Goal: Information Seeking & Learning: Learn about a topic

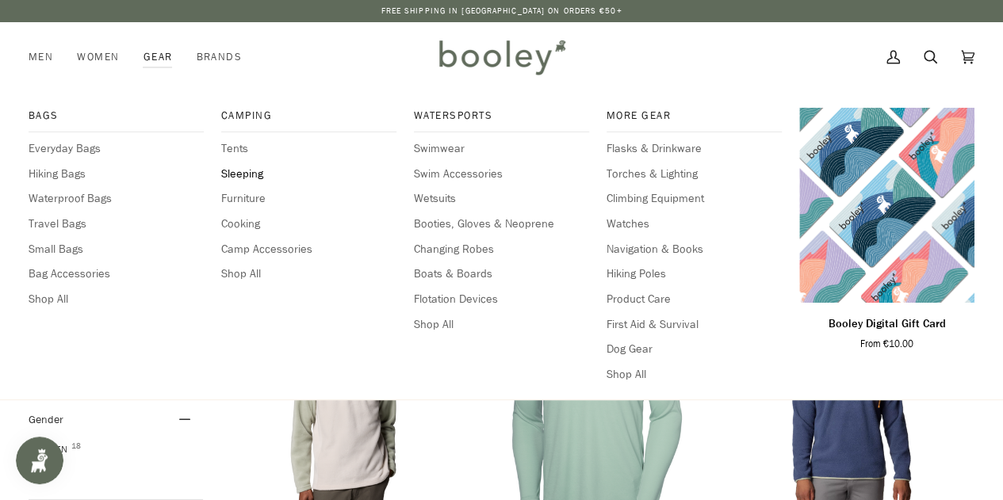
click at [250, 174] on span "Sleeping" at bounding box center [308, 174] width 175 height 17
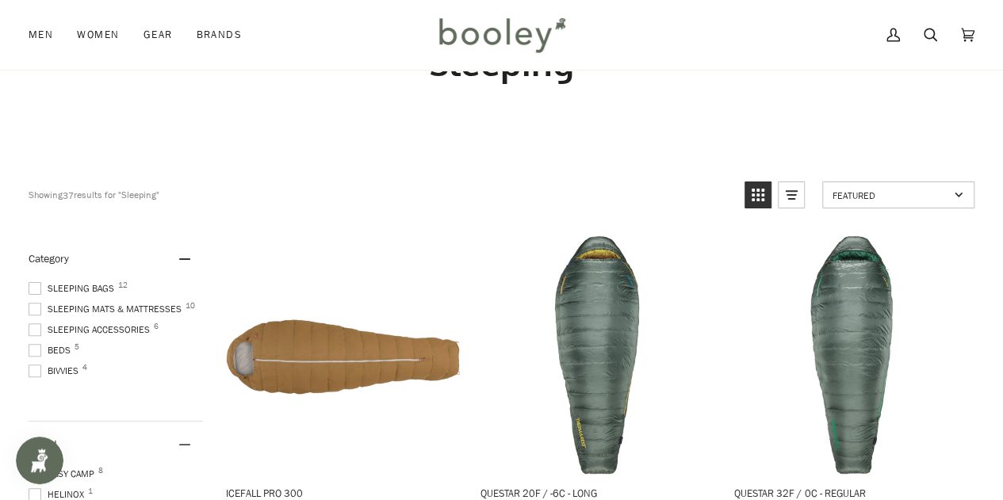
scroll to position [159, 0]
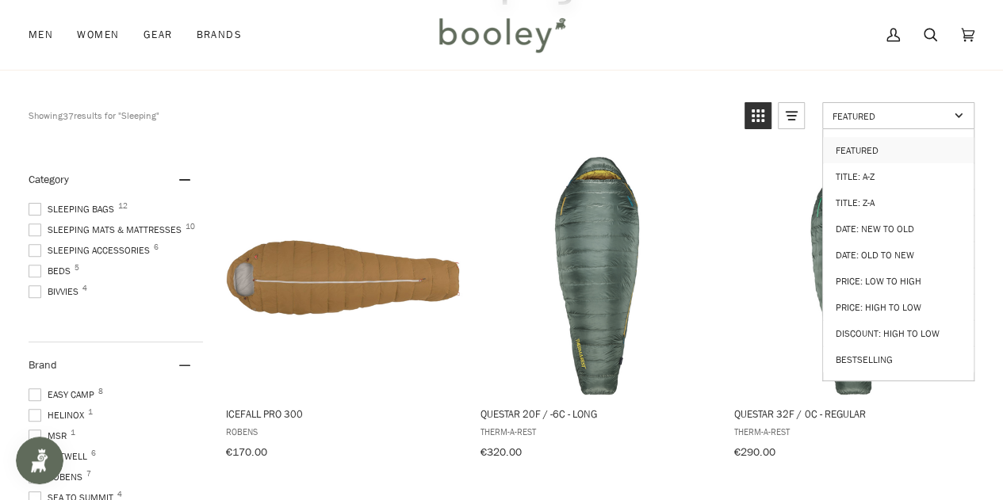
click at [958, 115] on link "Featured" at bounding box center [898, 115] width 152 height 27
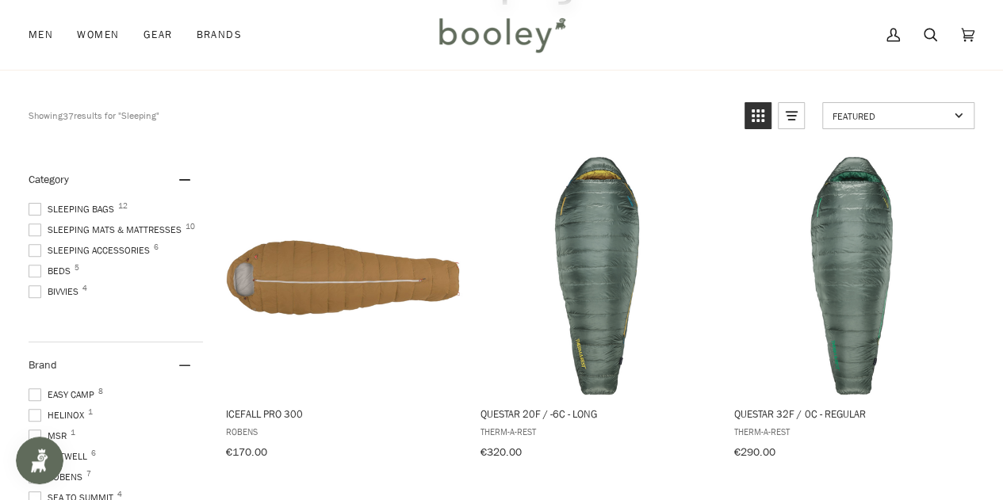
click at [915, 116] on span "Featured" at bounding box center [891, 115] width 117 height 13
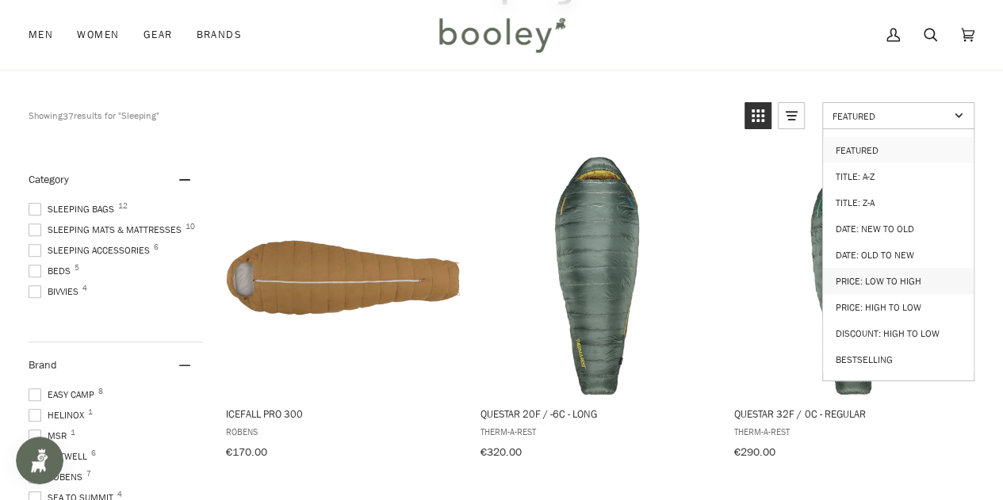
click at [890, 271] on link "Price: Low to High" at bounding box center [898, 281] width 151 height 26
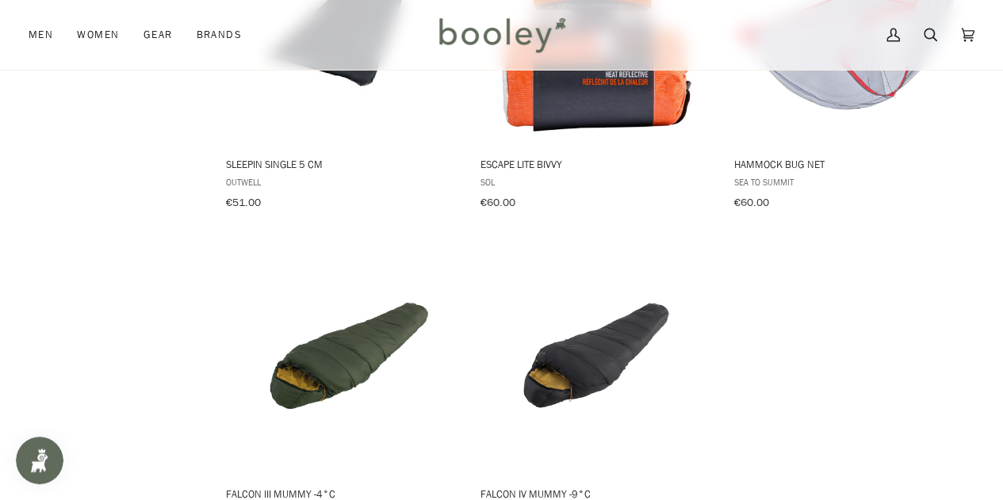
scroll to position [2220, 0]
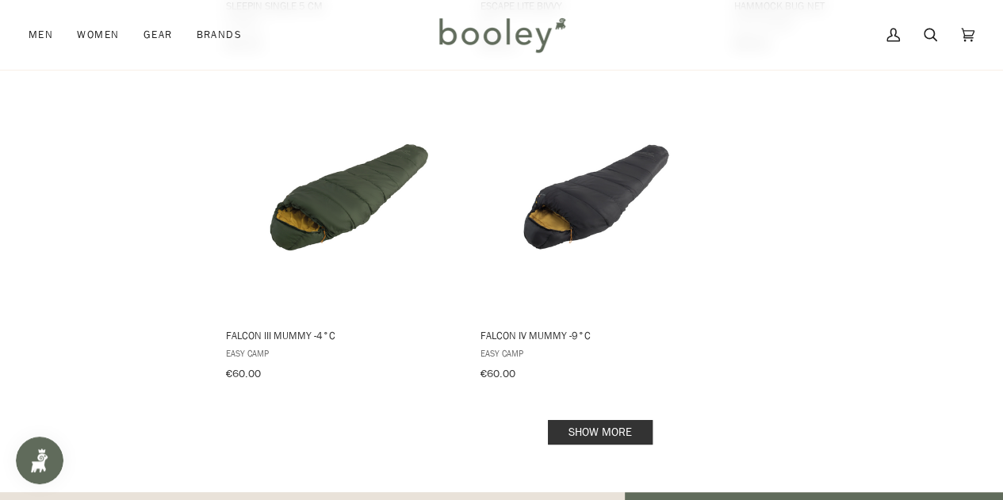
click at [627, 420] on link "Show more" at bounding box center [600, 432] width 105 height 25
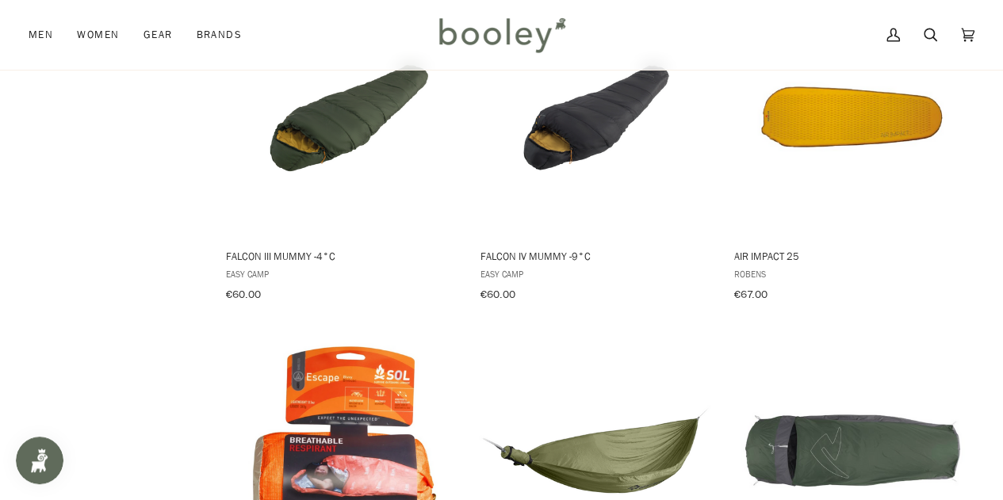
scroll to position [2537, 0]
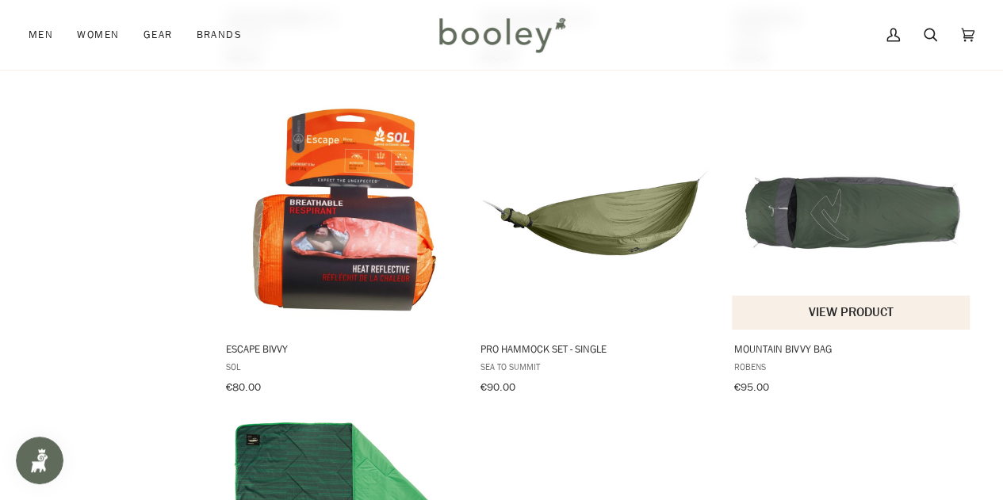
click at [844, 197] on img "Mountain Bivvy Bag" at bounding box center [852, 211] width 238 height 238
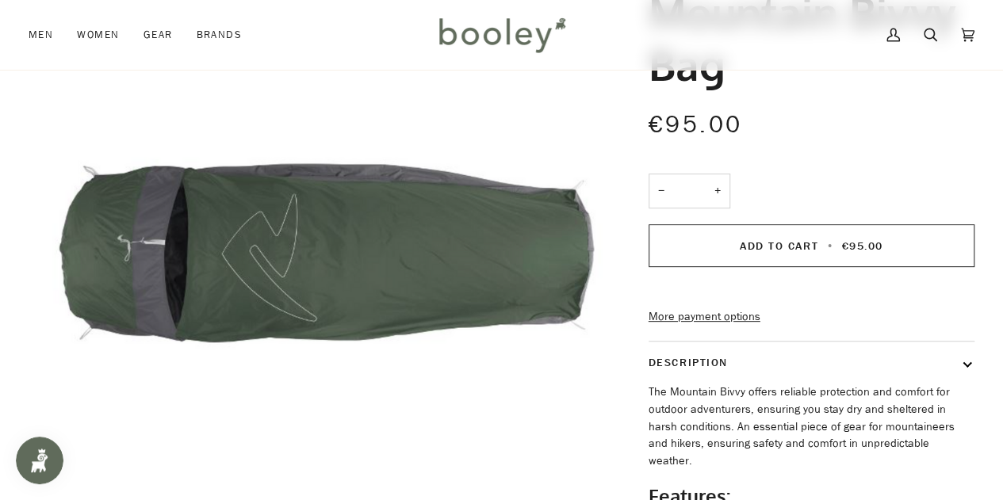
scroll to position [238, 0]
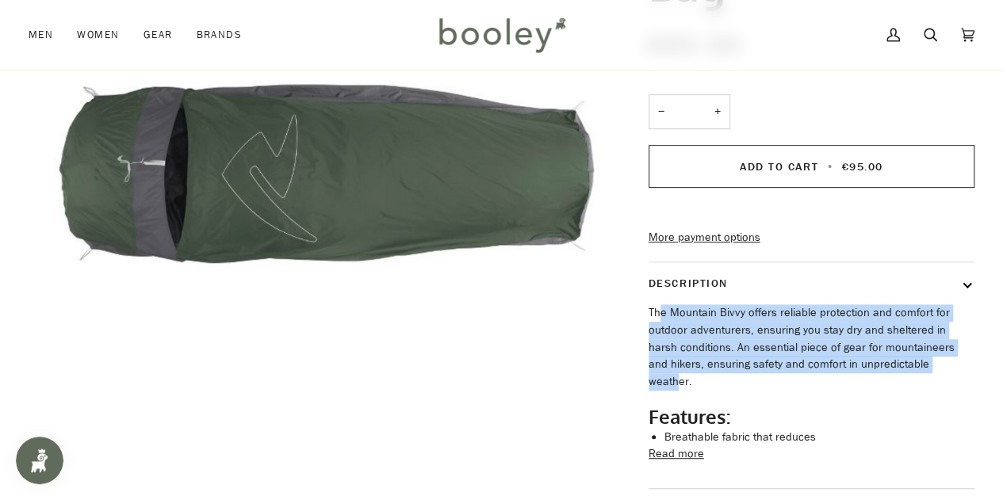
drag, startPoint x: 661, startPoint y: 346, endPoint x: 894, endPoint y: 393, distance: 237.1
click at [894, 390] on p "The Mountain Bivvy offers reliable protection and comfort for outdoor adventure…" at bounding box center [812, 347] width 326 height 86
click at [822, 377] on p "The Mountain Bivvy offers reliable protection and comfort for outdoor adventure…" at bounding box center [812, 347] width 326 height 86
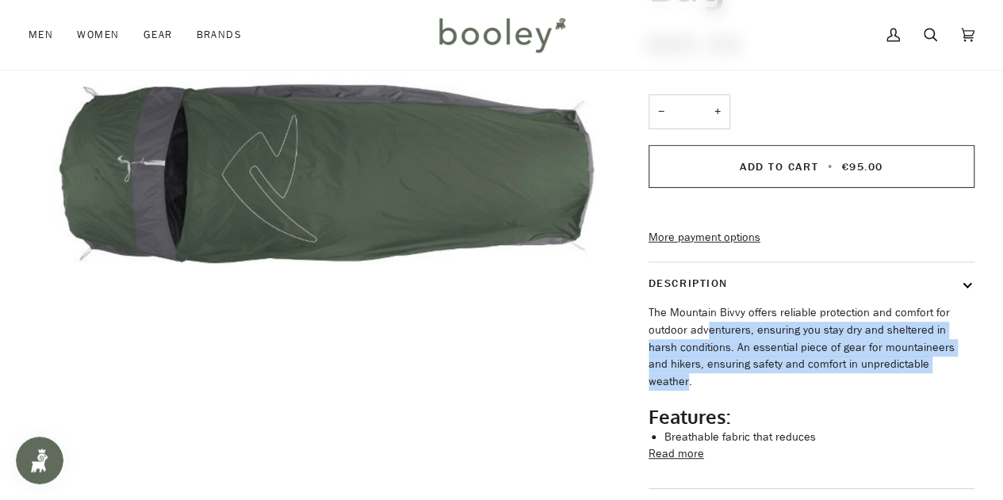
drag, startPoint x: 904, startPoint y: 388, endPoint x: 684, endPoint y: 349, distance: 223.0
click at [690, 349] on p "The Mountain Bivvy offers reliable protection and comfort for outdoor adventure…" at bounding box center [812, 347] width 326 height 86
click at [695, 364] on p "The Mountain Bivvy offers reliable protection and comfort for outdoor adventure…" at bounding box center [812, 347] width 326 height 86
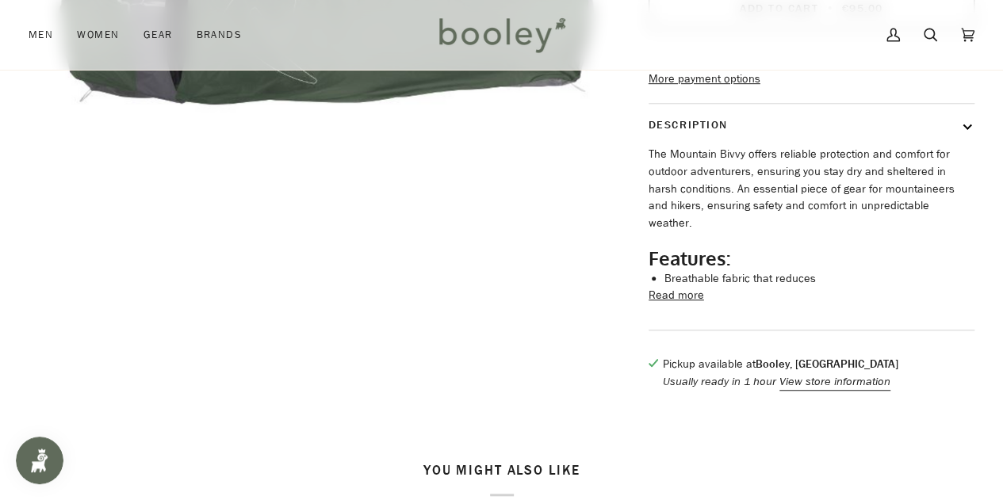
scroll to position [476, 0]
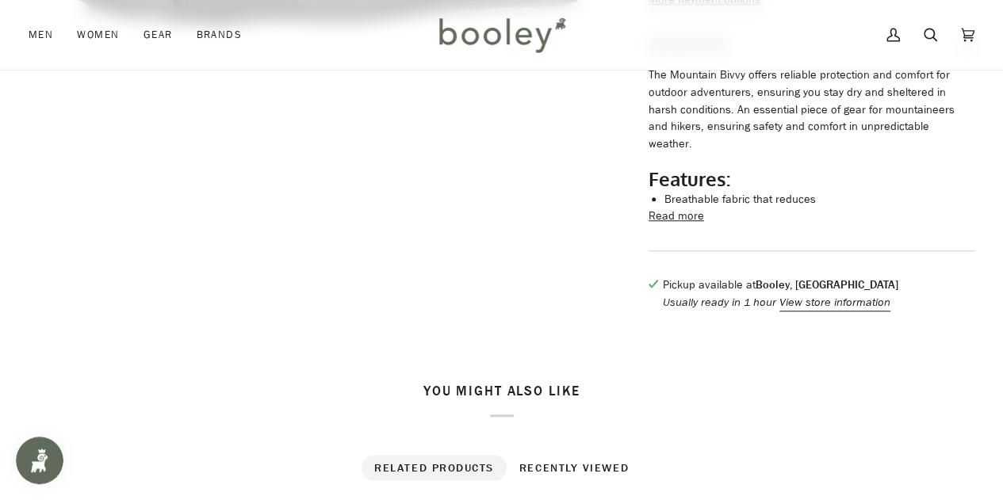
click at [683, 224] on button "Read more" at bounding box center [677, 216] width 56 height 17
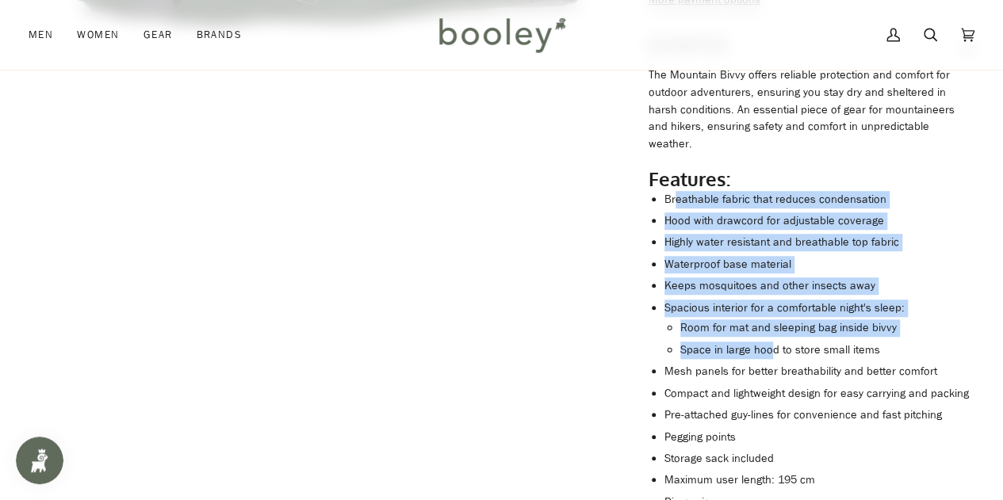
drag, startPoint x: 673, startPoint y: 213, endPoint x: 769, endPoint y: 351, distance: 168.0
click at [769, 351] on ul "Breathable fabric that reduces condensation Hood with drawcord for adjustable c…" at bounding box center [819, 434] width 310 height 487
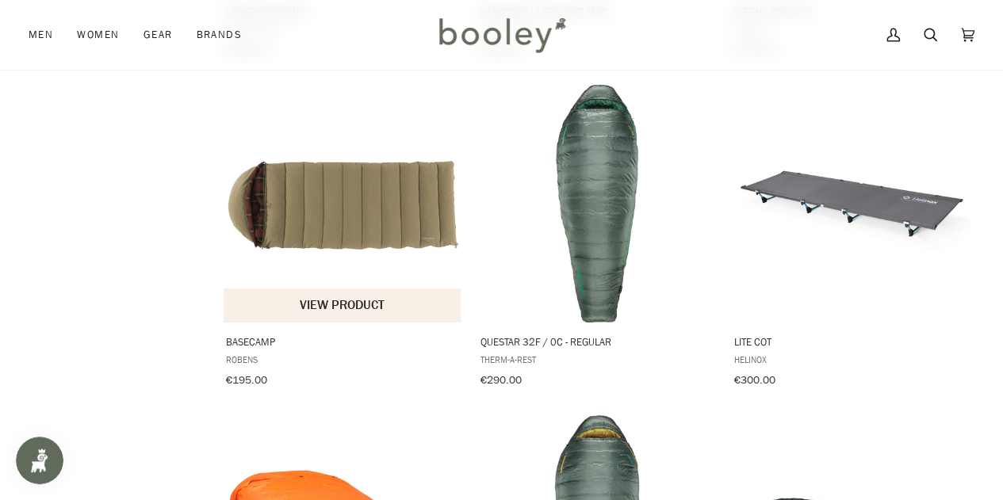
scroll to position [3616, 0]
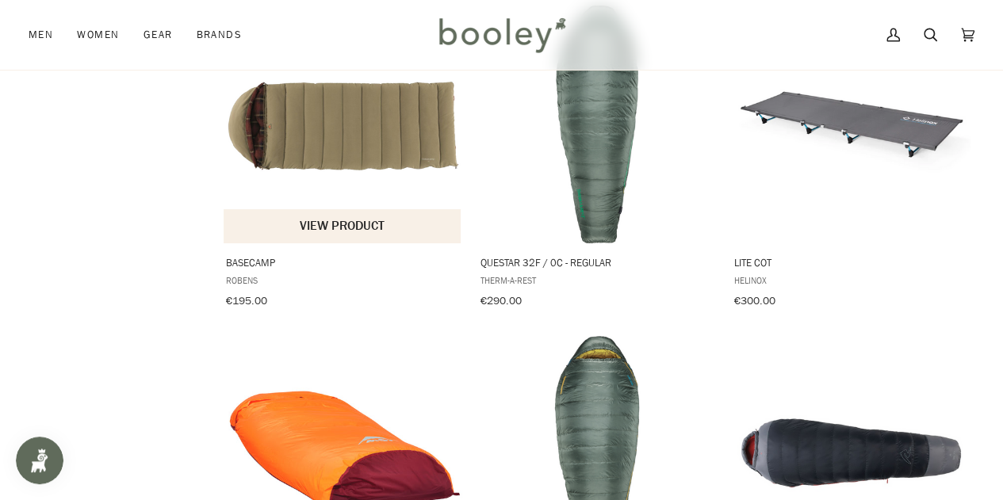
click at [329, 107] on img "Basecamp" at bounding box center [343, 125] width 238 height 238
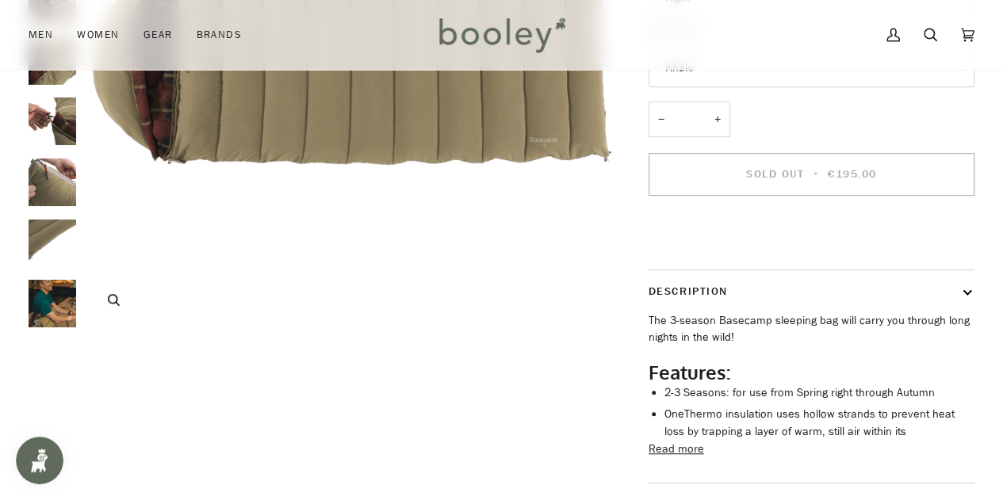
scroll to position [159, 0]
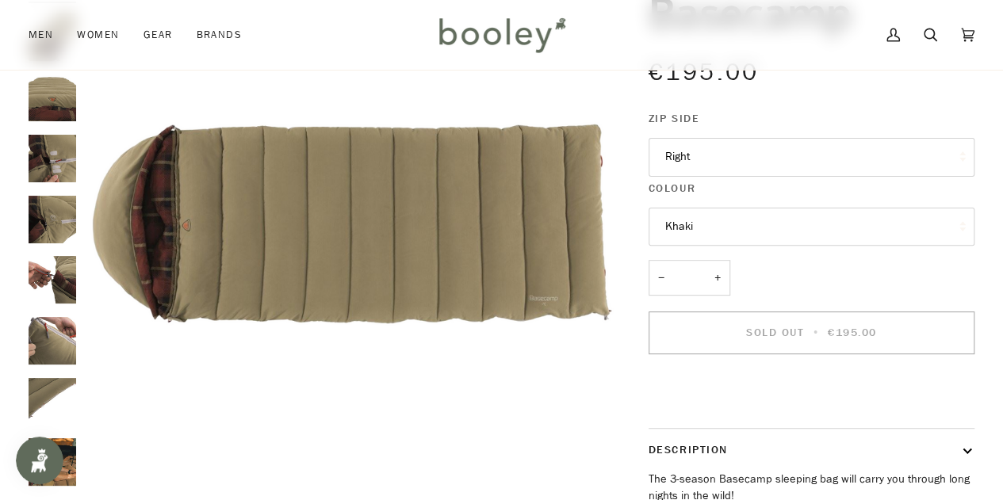
click at [51, 157] on img "Robens Basecamp - Booley Galway" at bounding box center [53, 159] width 48 height 48
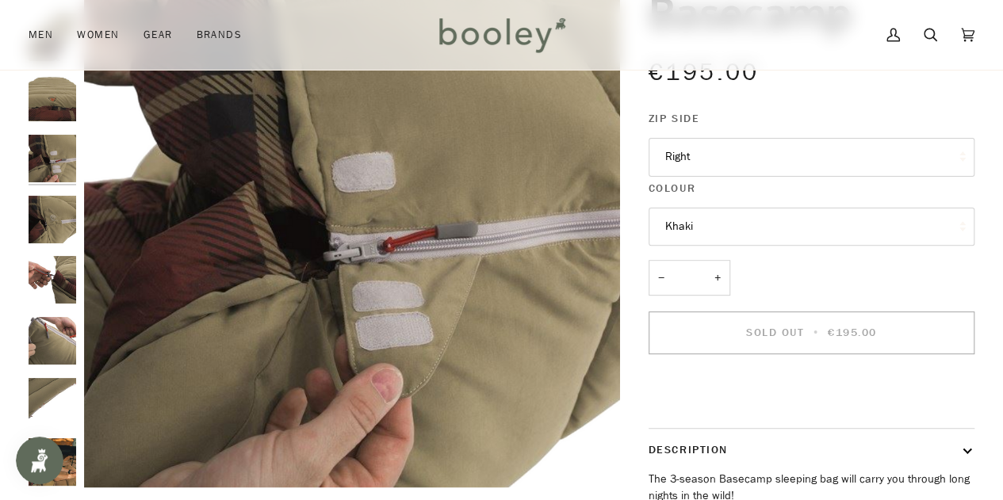
click at [49, 105] on img "Robens Basecamp - Booley Galway" at bounding box center [53, 98] width 48 height 48
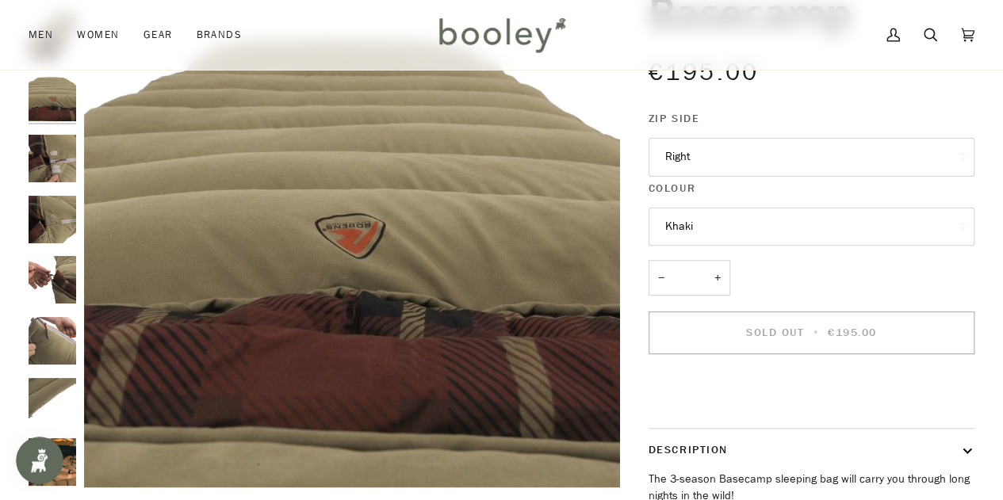
click at [49, 219] on img "Robens Basecamp - Booley Galway" at bounding box center [53, 220] width 48 height 48
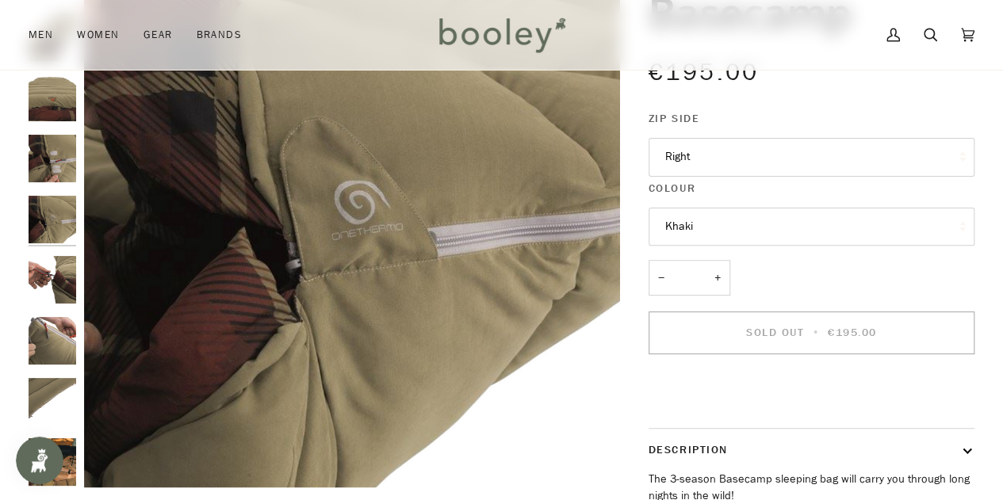
click at [49, 288] on img "Robens Basecamp - Booley Galway" at bounding box center [53, 280] width 48 height 48
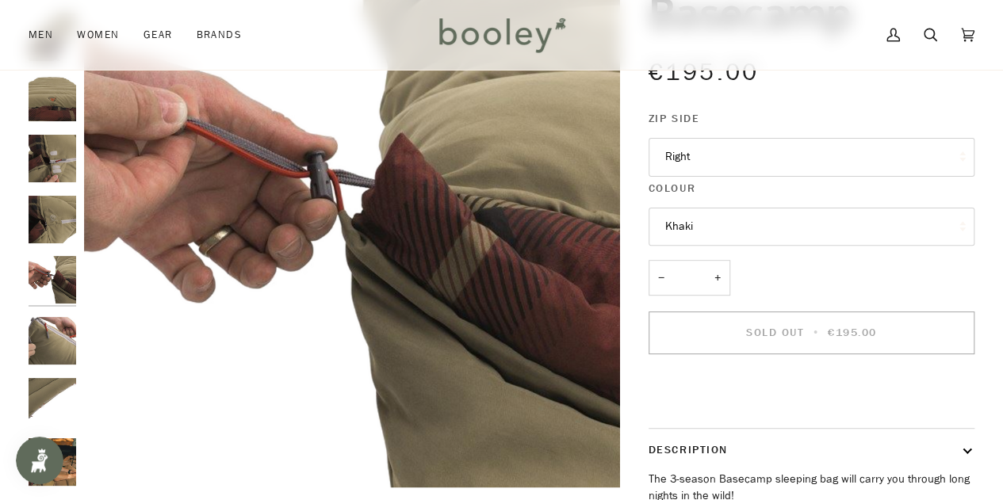
scroll to position [10, 0]
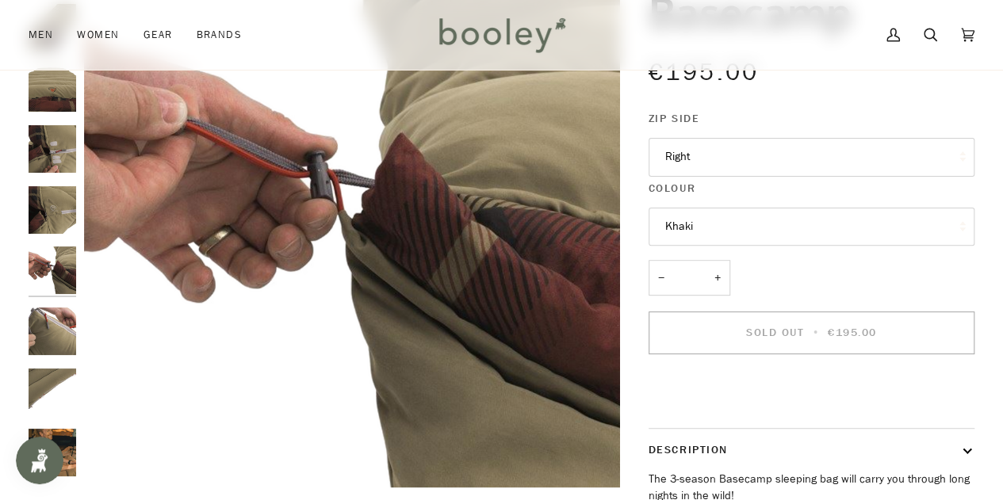
click at [52, 326] on img "Robens Basecamp - Booley Galway" at bounding box center [53, 332] width 48 height 48
